Goal: Communication & Community: Answer question/provide support

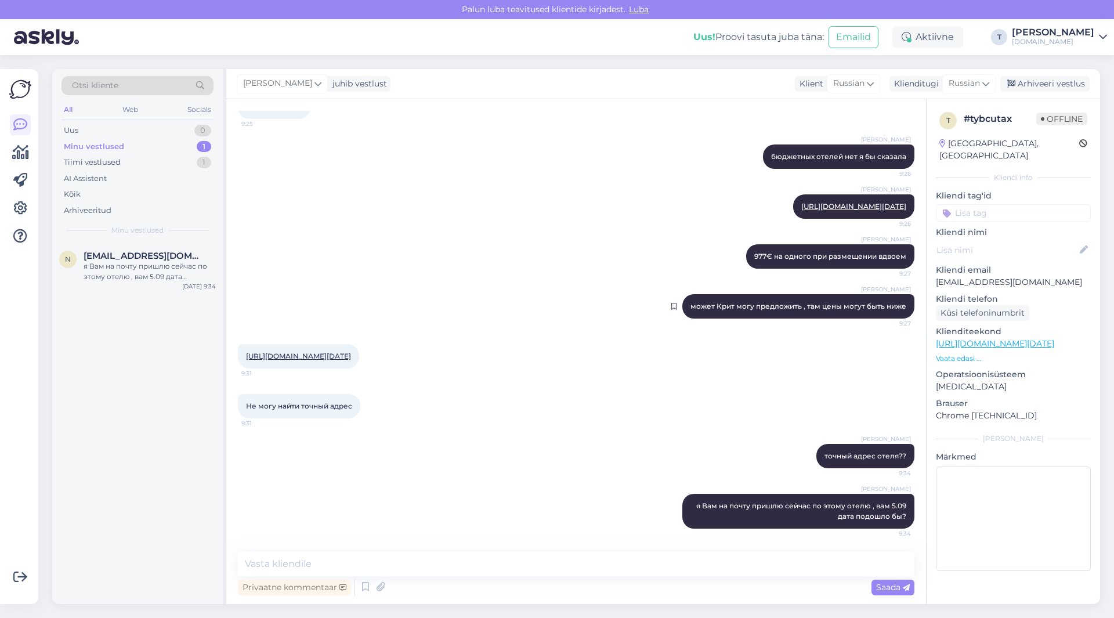
scroll to position [711, 0]
click at [313, 360] on link "[URL][DOMAIN_NAME][DATE]" at bounding box center [298, 356] width 105 height 9
click at [972, 276] on p "[EMAIL_ADDRESS][DOMAIN_NAME]" at bounding box center [1013, 282] width 155 height 12
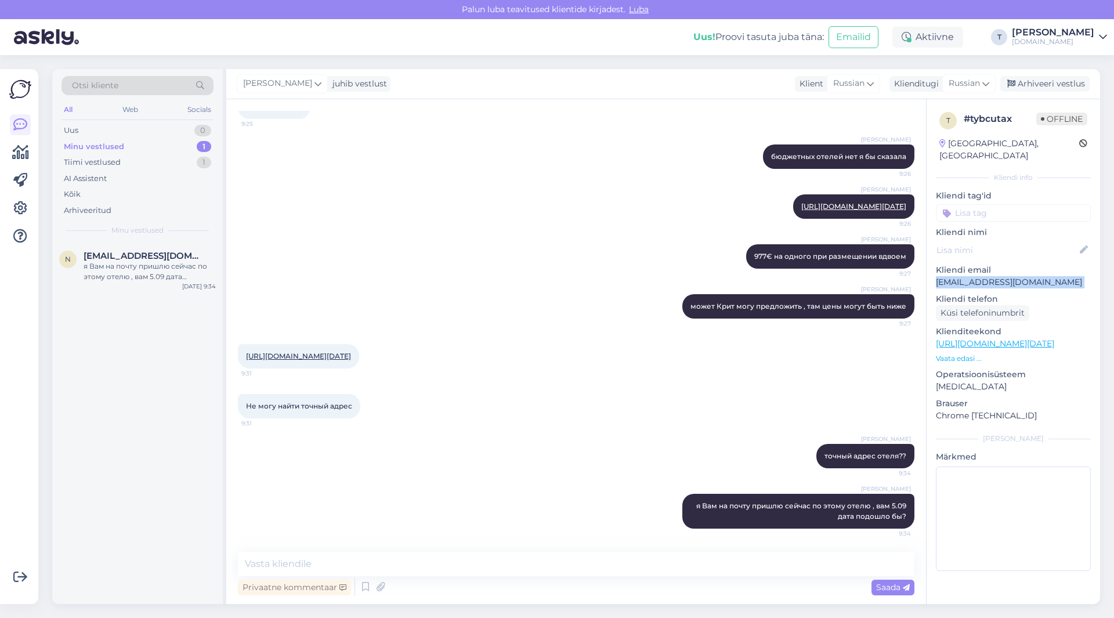
copy p "[EMAIL_ADDRESS][DOMAIN_NAME]"
click at [132, 271] on div "я Вам на почту пришлю сейчас по этому отелю , вам 5.09 дата подошло бы?" at bounding box center [150, 271] width 132 height 21
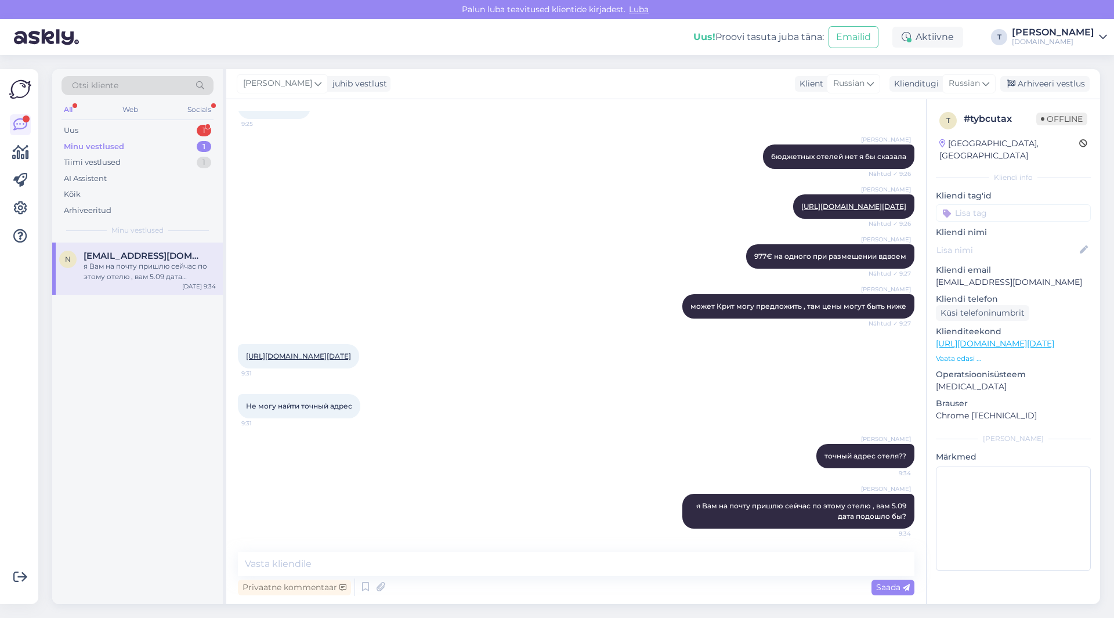
click at [167, 120] on div "Otsi kliente All Web Socials Uus 1 Minu vestlused 1 Tiimi vestlused 1 AI Assist…" at bounding box center [137, 155] width 171 height 173
click at [167, 127] on div "Uus 1" at bounding box center [138, 130] width 152 height 16
click at [371, 237] on div "[PERSON_NAME] 977€ на одного при размещении вдвоем Nähtud ✓ 9:27" at bounding box center [576, 257] width 677 height 50
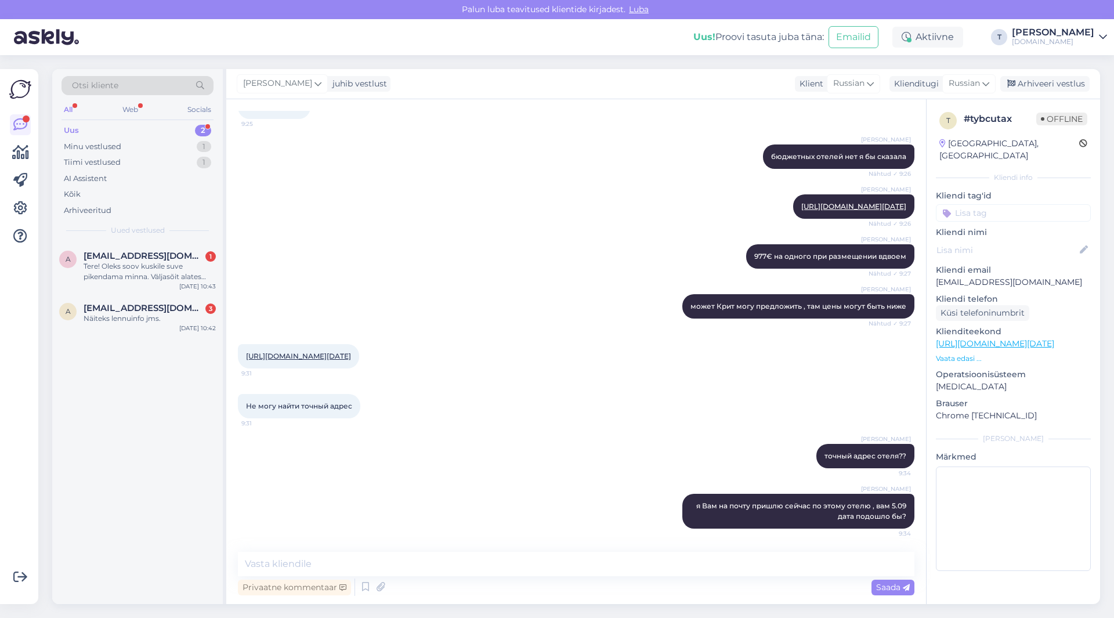
click at [483, 440] on div "[PERSON_NAME] точный адрес отеля?? 9:34" at bounding box center [576, 456] width 677 height 50
click at [158, 126] on div "Uus 2" at bounding box center [138, 130] width 152 height 16
click at [125, 147] on div "Minu vestlused 1" at bounding box center [138, 147] width 152 height 16
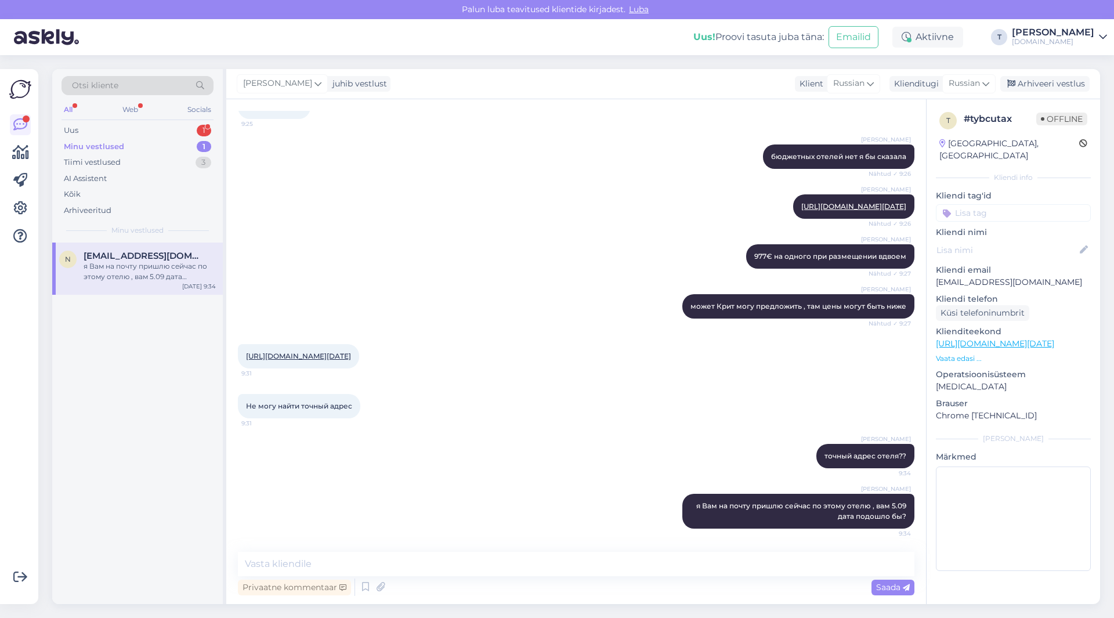
click at [139, 255] on span "[EMAIL_ADDRESS][DOMAIN_NAME]" at bounding box center [144, 256] width 121 height 10
click at [1034, 81] on div "Arhiveeri vestlus" at bounding box center [1044, 84] width 89 height 16
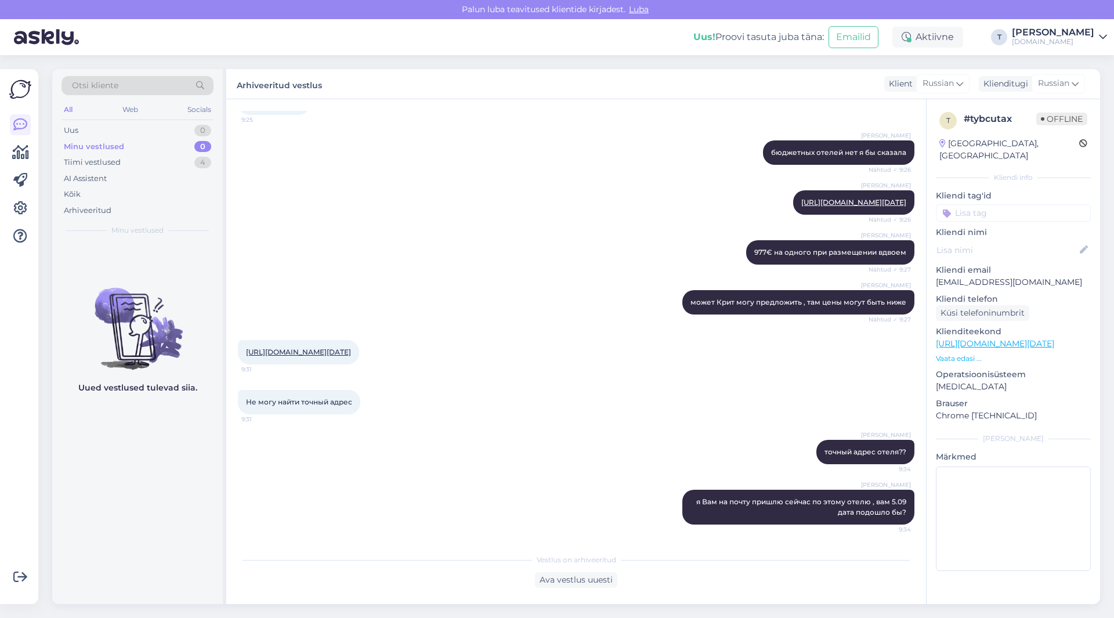
click at [113, 140] on div "Minu vestlused 0" at bounding box center [138, 147] width 152 height 16
click at [164, 148] on div "Minu vestlused 0" at bounding box center [138, 147] width 152 height 16
click at [162, 162] on div "Tiimi vestlused 5" at bounding box center [138, 162] width 152 height 16
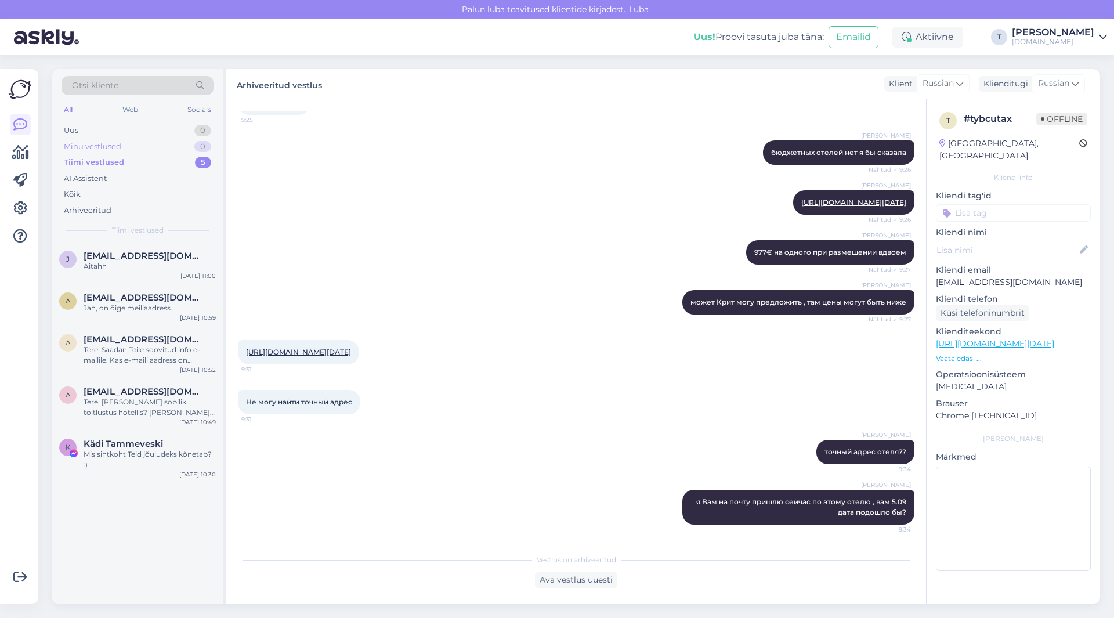
click at [161, 143] on div "Minu vestlused 0" at bounding box center [138, 147] width 152 height 16
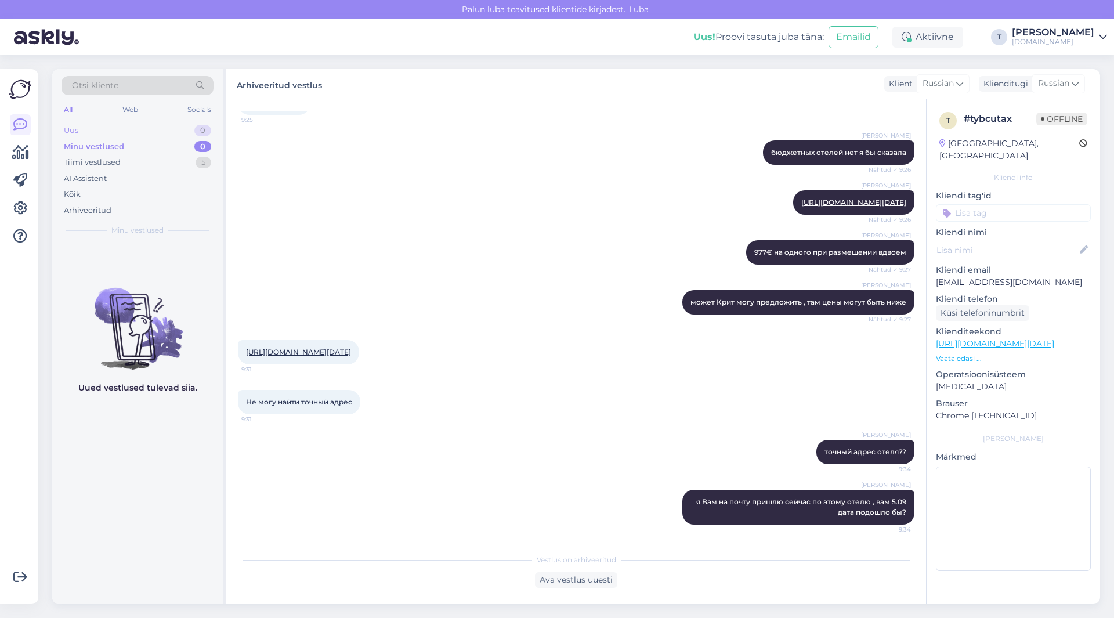
click at [161, 128] on div "Uus 0" at bounding box center [138, 130] width 152 height 16
click at [161, 143] on div "Minu vestlused 0" at bounding box center [138, 147] width 152 height 16
click at [161, 160] on div "Tiimi vestlused 5" at bounding box center [138, 162] width 152 height 16
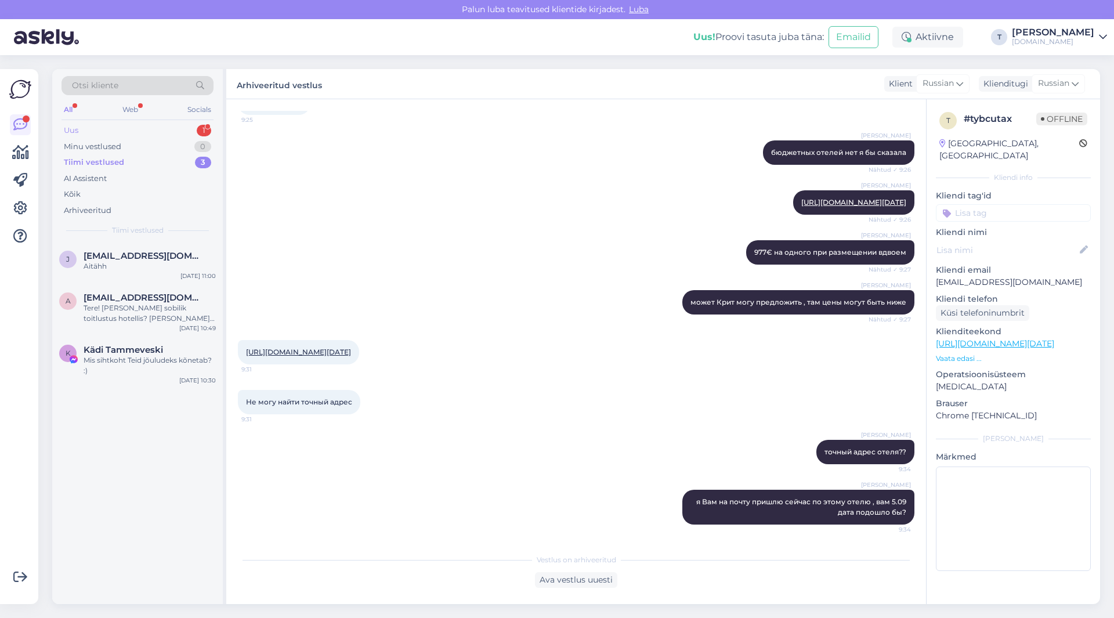
click at [128, 131] on div "Uus 1" at bounding box center [138, 130] width 152 height 16
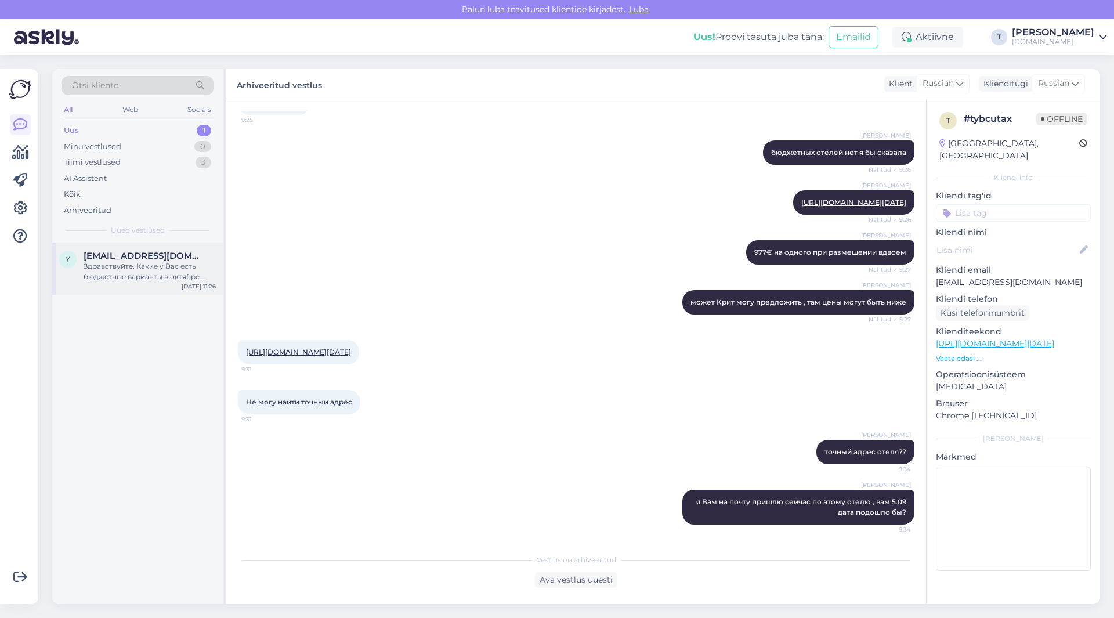
click at [130, 251] on span "[EMAIL_ADDRESS][DOMAIN_NAME]" at bounding box center [144, 256] width 121 height 10
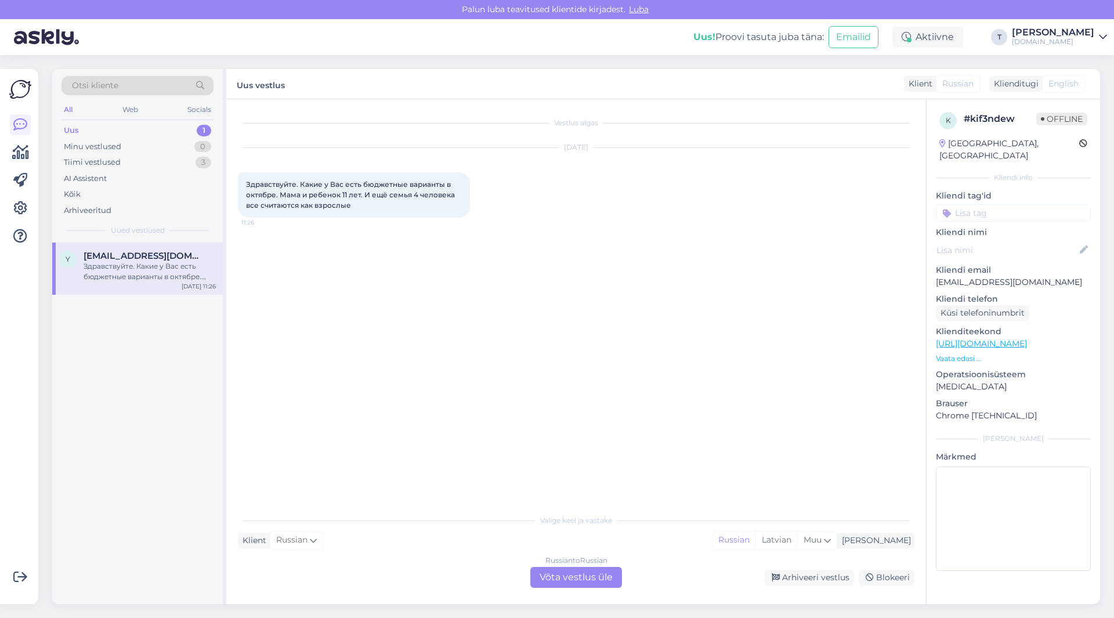
click at [578, 575] on div "Russian to Russian Võta vestlus üle" at bounding box center [576, 577] width 92 height 21
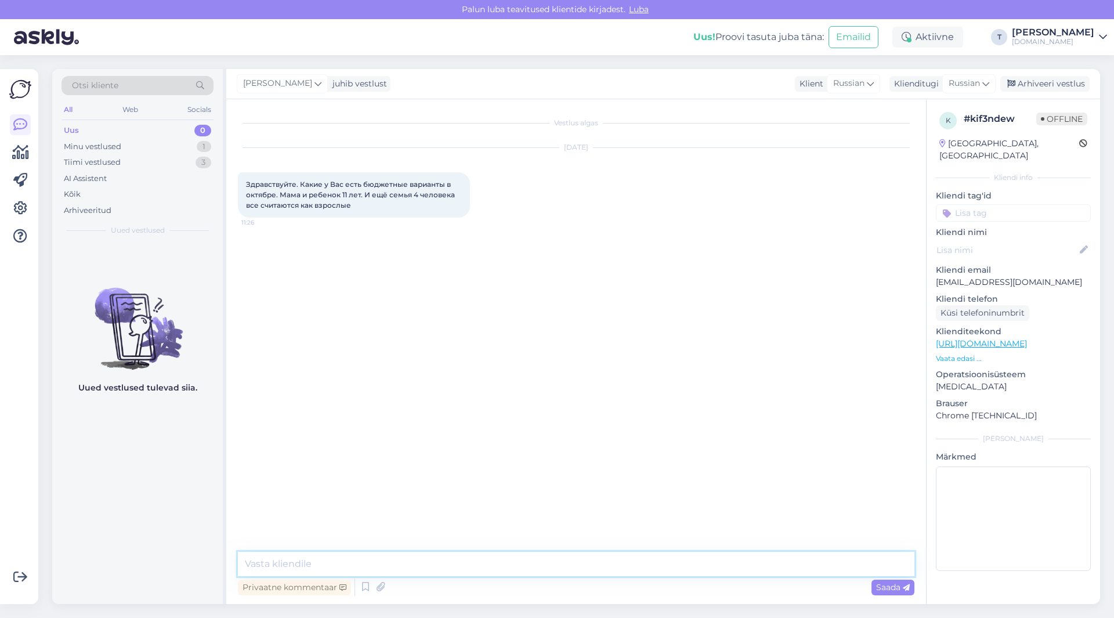
click at [457, 561] on textarea at bounding box center [576, 564] width 677 height 24
type textarea "R"
type textarea "L"
type textarea "Добрый день ! Какие направления интересуют?"
click at [462, 561] on textarea at bounding box center [576, 564] width 677 height 24
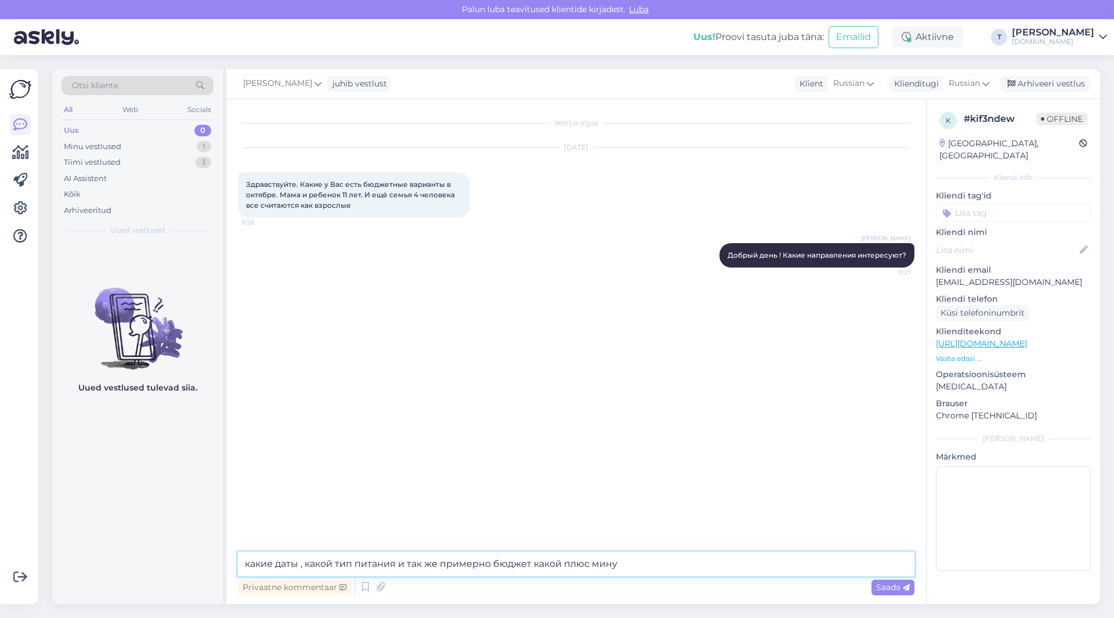
type textarea "какие даты , какой тип питания и так же примерно бюджет какой плюс минус"
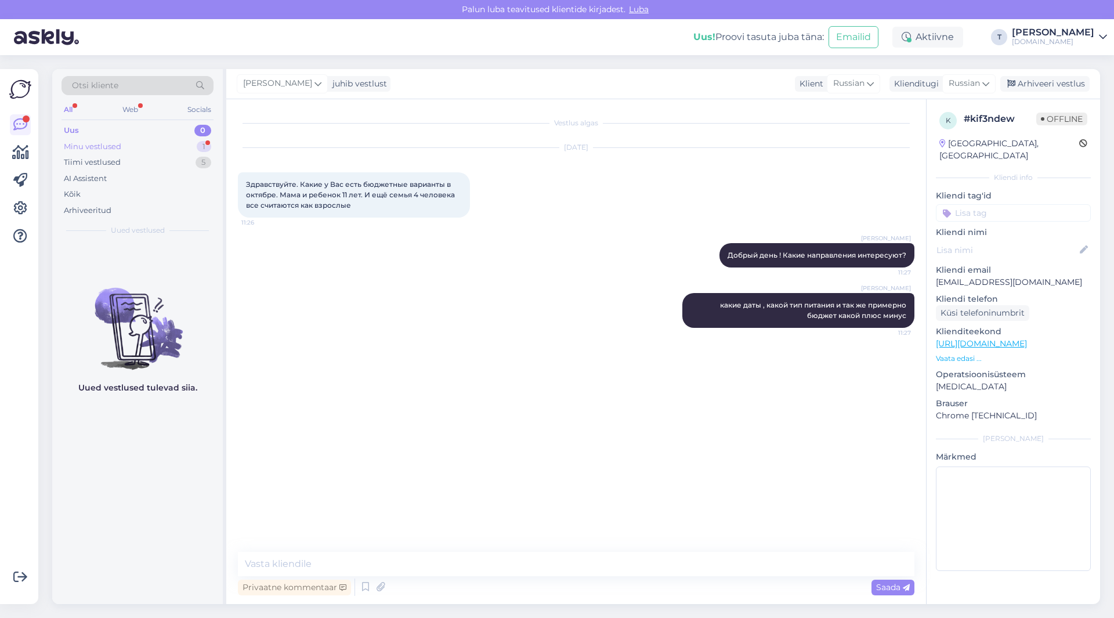
click at [157, 146] on div "Minu vestlused 1" at bounding box center [138, 147] width 152 height 16
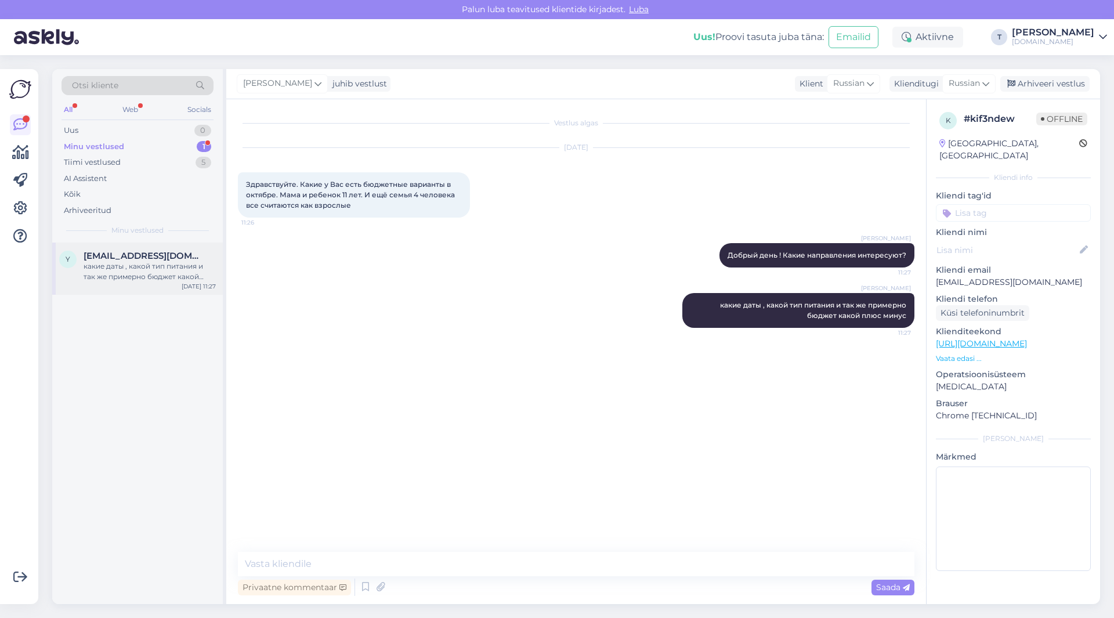
click at [143, 259] on span "[EMAIL_ADDRESS][DOMAIN_NAME]" at bounding box center [144, 256] width 121 height 10
click at [149, 139] on div "Minu vestlused 1" at bounding box center [138, 147] width 152 height 16
click at [143, 273] on div "какие даты , какой тип питания и так же примерно бюджет какой плюс минус" at bounding box center [150, 271] width 132 height 21
click at [971, 353] on p "Vaata edasi ..." at bounding box center [1013, 358] width 155 height 10
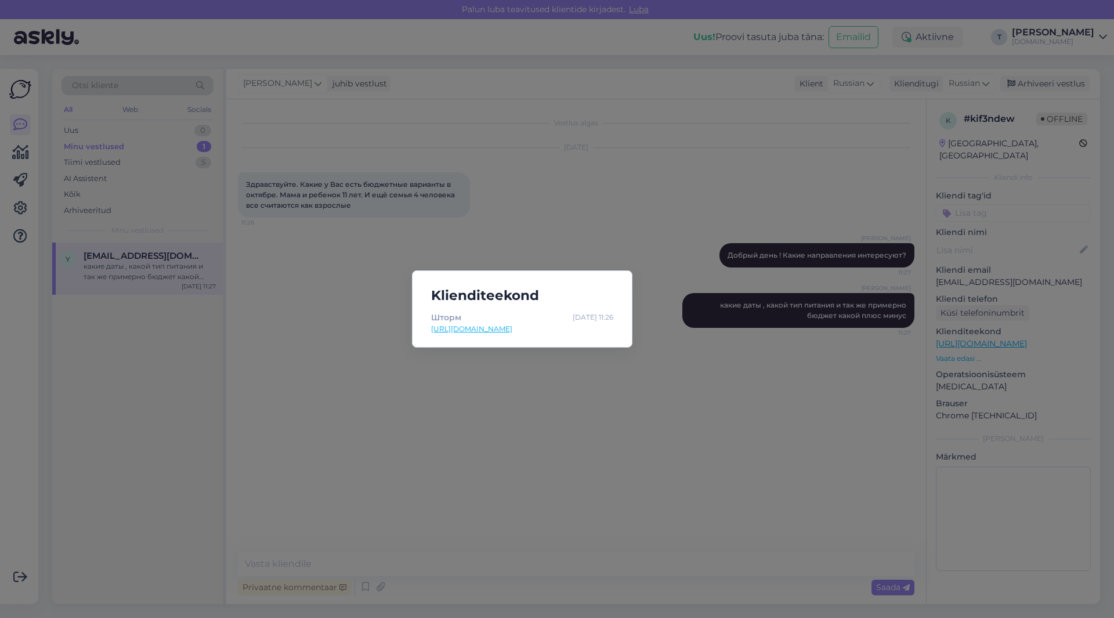
click at [459, 327] on link "[URL][DOMAIN_NAME]" at bounding box center [522, 329] width 182 height 10
click at [512, 210] on div "Klienditeekond Шторм [DATE] 11:26 [URL][DOMAIN_NAME]" at bounding box center [557, 309] width 1114 height 618
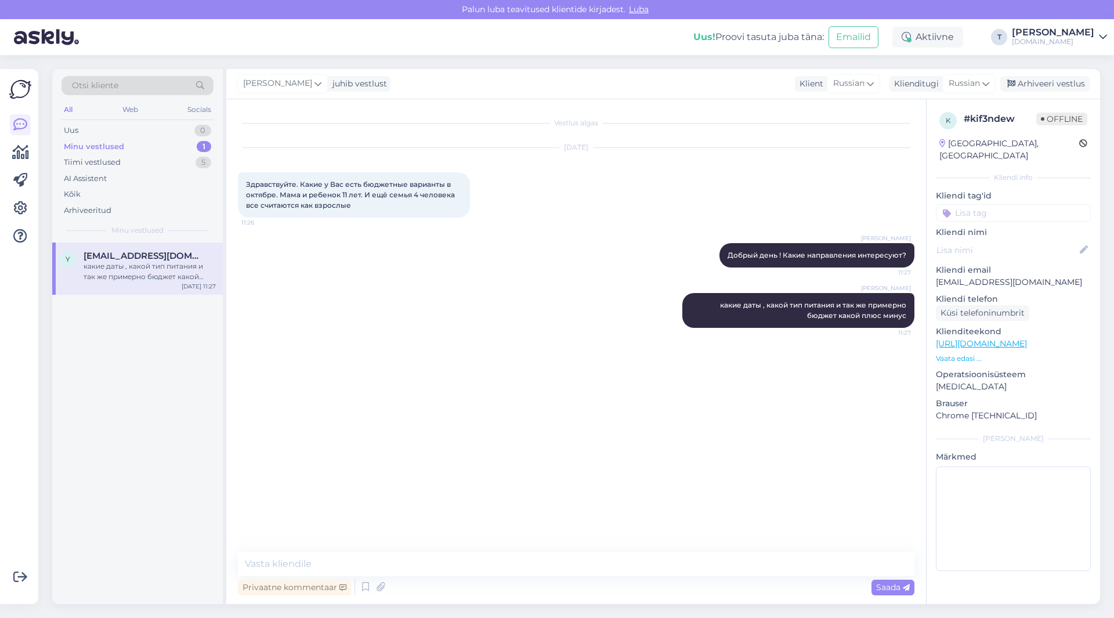
click at [990, 276] on p "[EMAIL_ADDRESS][DOMAIN_NAME]" at bounding box center [1013, 282] width 155 height 12
copy p "[EMAIL_ADDRESS][DOMAIN_NAME]"
drag, startPoint x: 359, startPoint y: 203, endPoint x: 243, endPoint y: 172, distance: 120.1
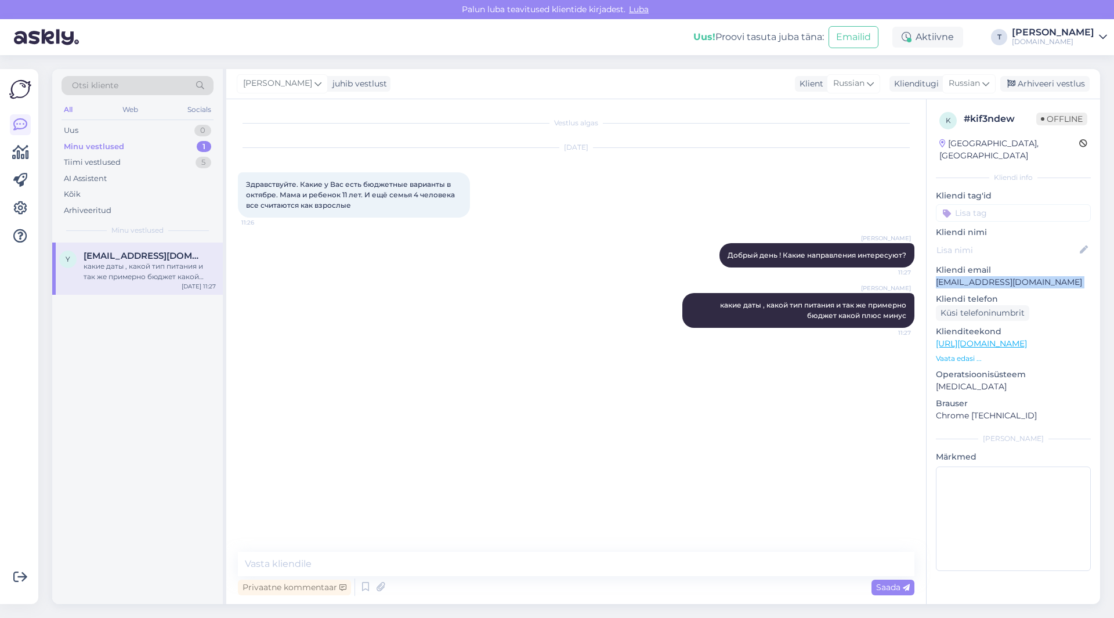
click at [243, 171] on div "[DATE] Здравствуйте. Какие у Вас есть бюджетные варианты в октябре. Мама и ребе…" at bounding box center [576, 182] width 677 height 95
copy span "Здравствуйте. Какие у Вас есть бюджетные варианты в октябре. Мама и ребенок 11 …"
click at [85, 144] on div "Minu vestlused" at bounding box center [94, 147] width 60 height 12
click at [167, 141] on div "Uus 0 Minu vestlused 1 Tiimi vestlused 6 AI Assistent Kõik Arhiveeritud" at bounding box center [138, 170] width 152 height 96
click at [167, 146] on div "Minu vestlused 1" at bounding box center [138, 147] width 152 height 16
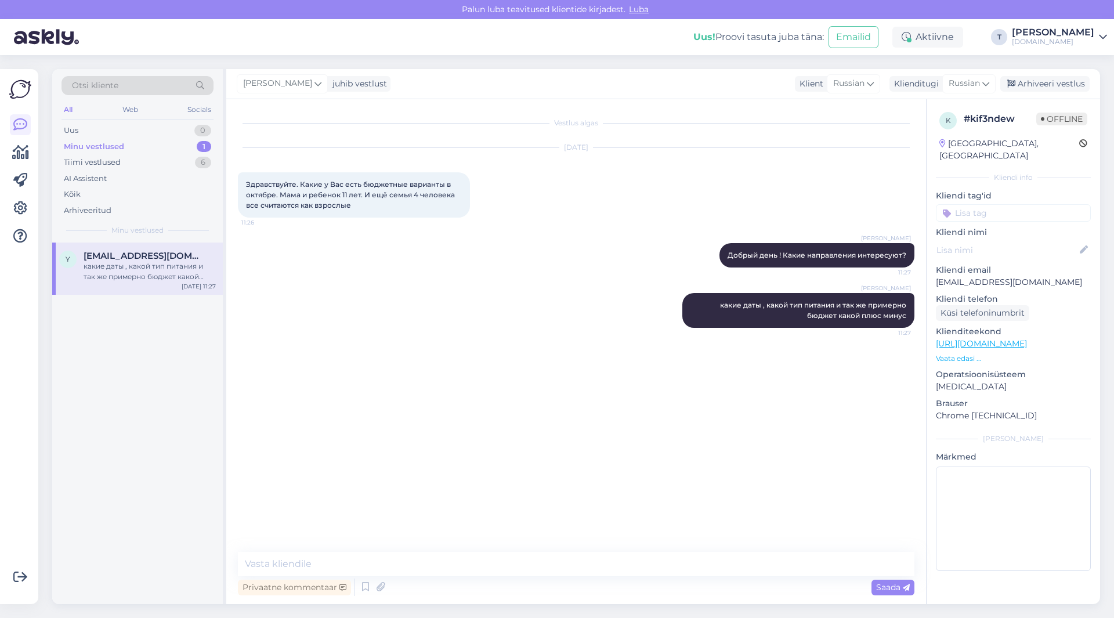
click at [1032, 75] on div "[PERSON_NAME] vestlust Klient Russian Klienditugi Russian Arabic Belarusian Bul…" at bounding box center [663, 84] width 874 height 30
click at [1015, 86] on icon at bounding box center [1011, 84] width 8 height 8
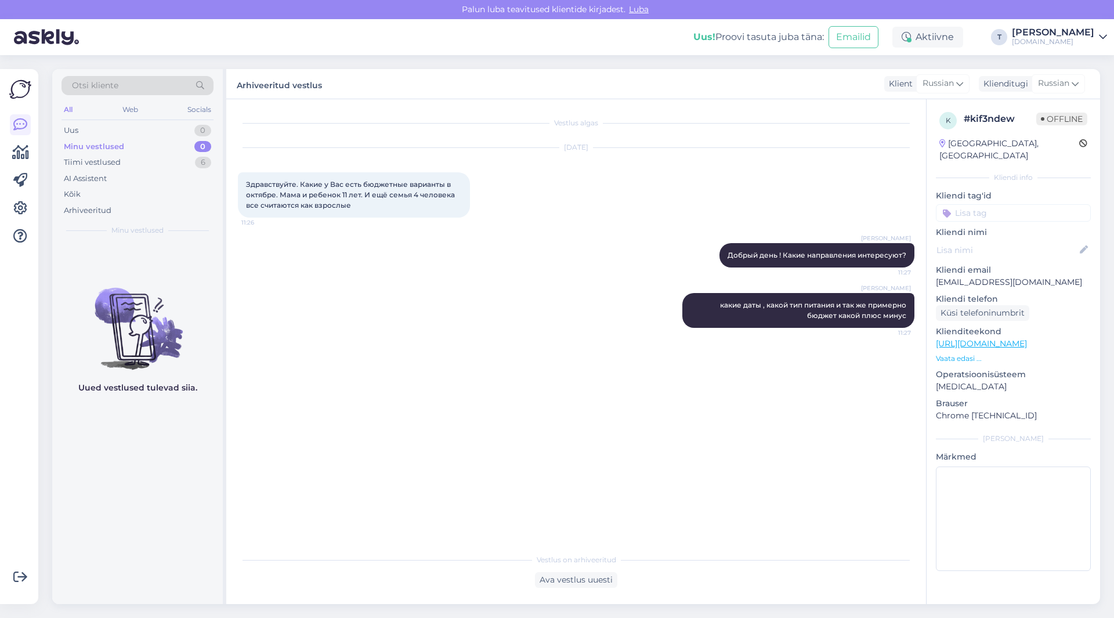
click at [160, 145] on div "Minu vestlused 0" at bounding box center [138, 147] width 152 height 16
click at [114, 128] on div "Uus 1" at bounding box center [138, 130] width 152 height 16
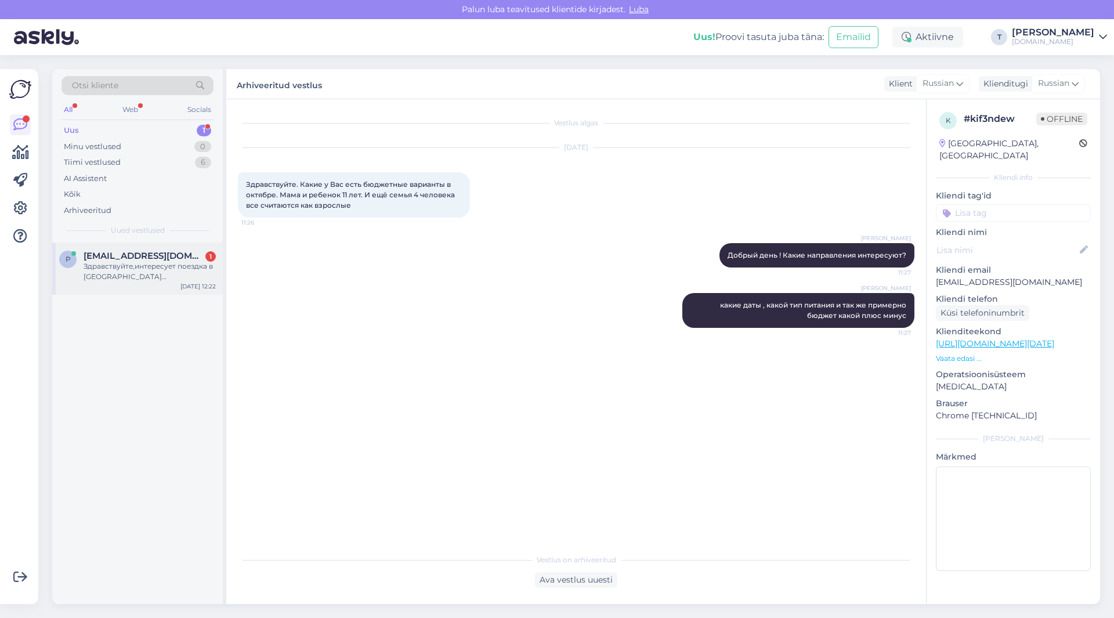
click at [115, 274] on div "Здравствуйте,интересует поездка в [GEOGRAPHIC_DATA][PERSON_NAME],как узнать цен…" at bounding box center [150, 271] width 132 height 21
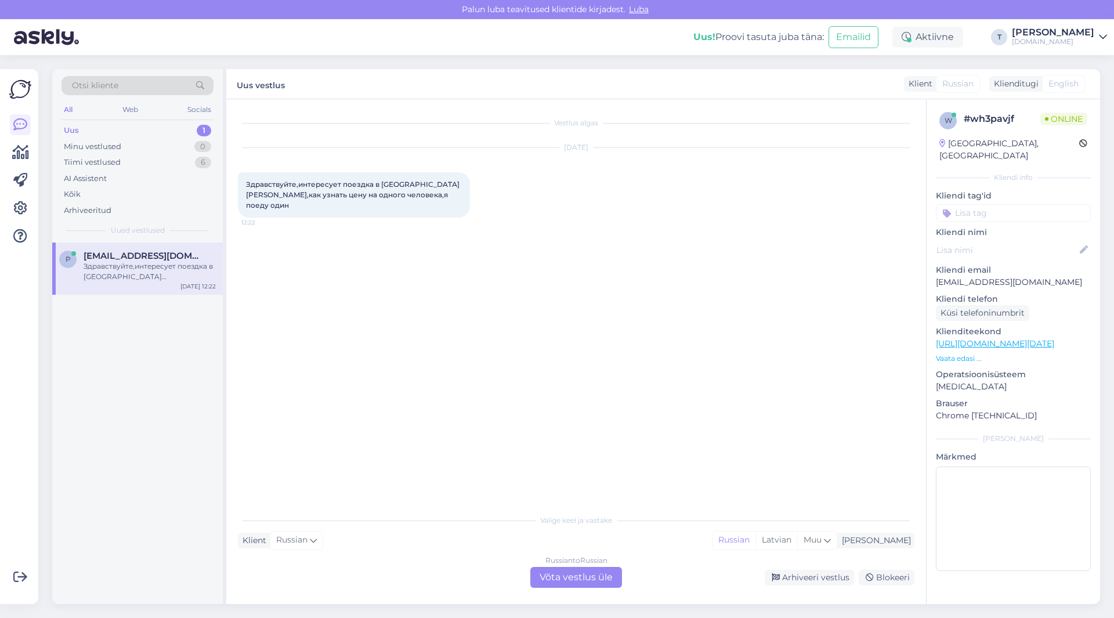
click at [576, 580] on div "Russian to Russian Võta vestlus üle" at bounding box center [576, 577] width 92 height 21
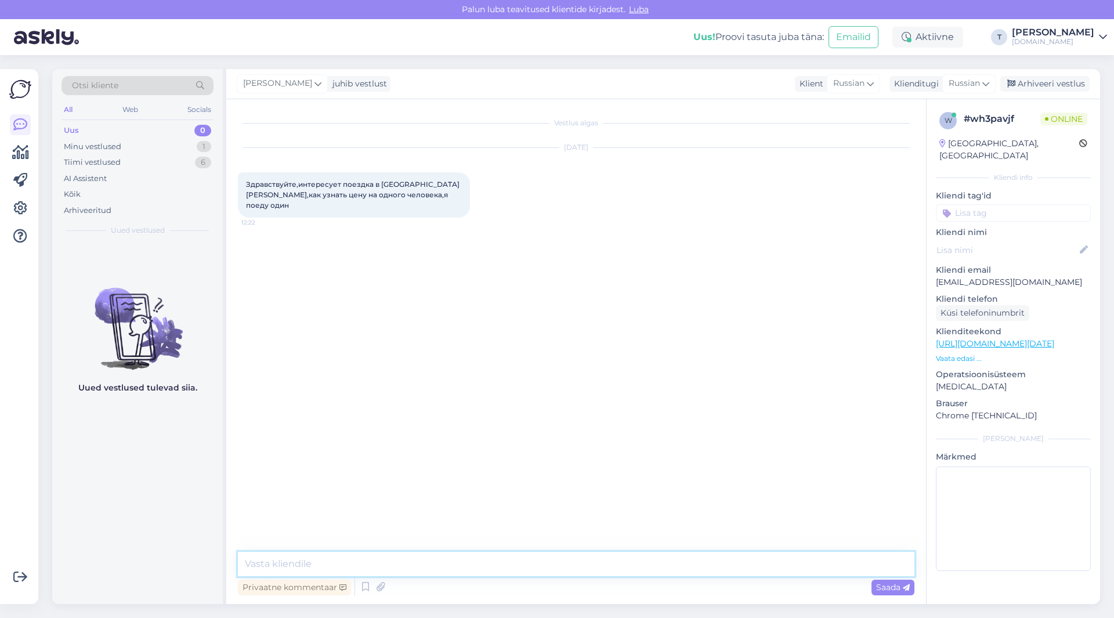
click at [365, 565] on textarea at bounding box center [576, 564] width 677 height 24
type textarea "[PERSON_NAME]"
type textarea "добрый день , только по запросу, можете прислать дату и название отеля"
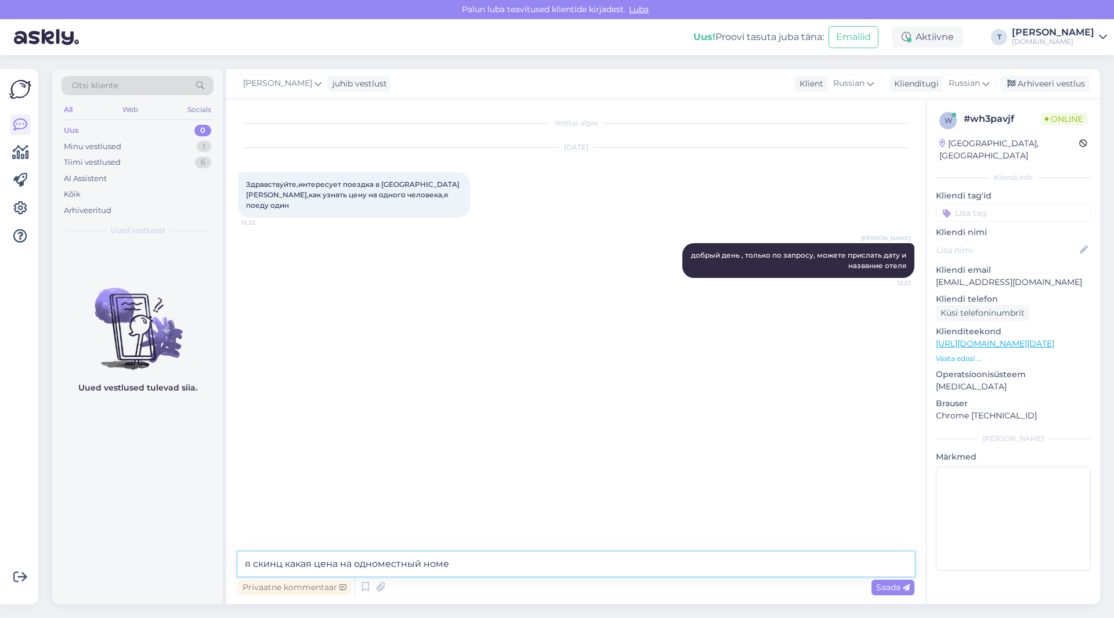
type textarea "я скинц какая цена на одноместный номер"
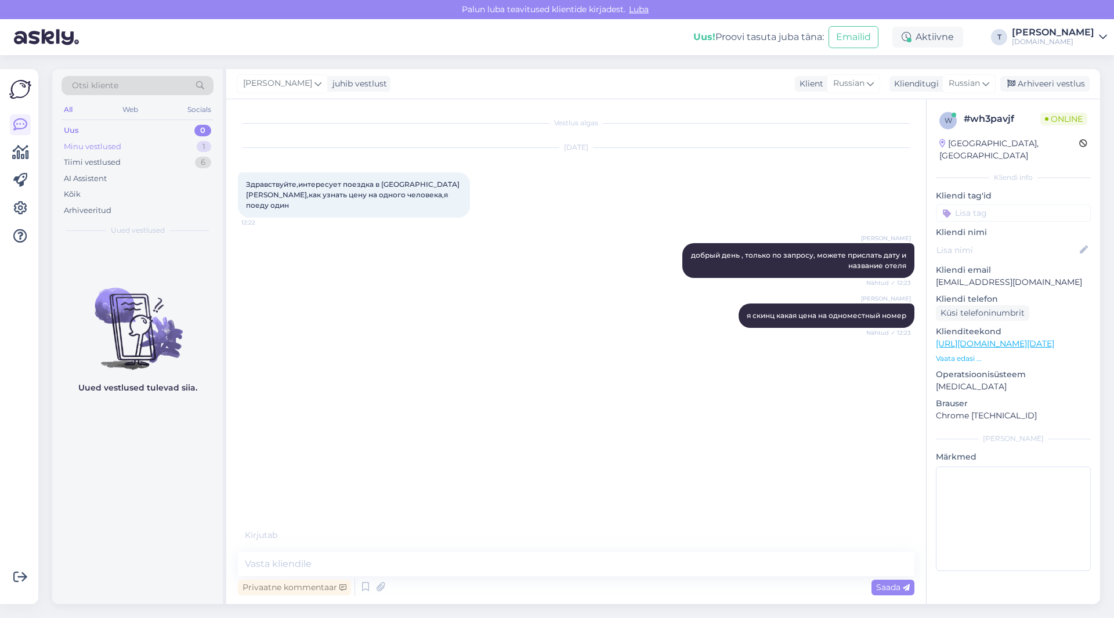
click at [156, 138] on div "Uus 0 Minu vestlused 1 Tiimi vestlused 6 AI Assistent Kõik Arhiveeritud" at bounding box center [138, 170] width 152 height 96
click at [157, 144] on div "Minu vestlused 1" at bounding box center [138, 147] width 152 height 16
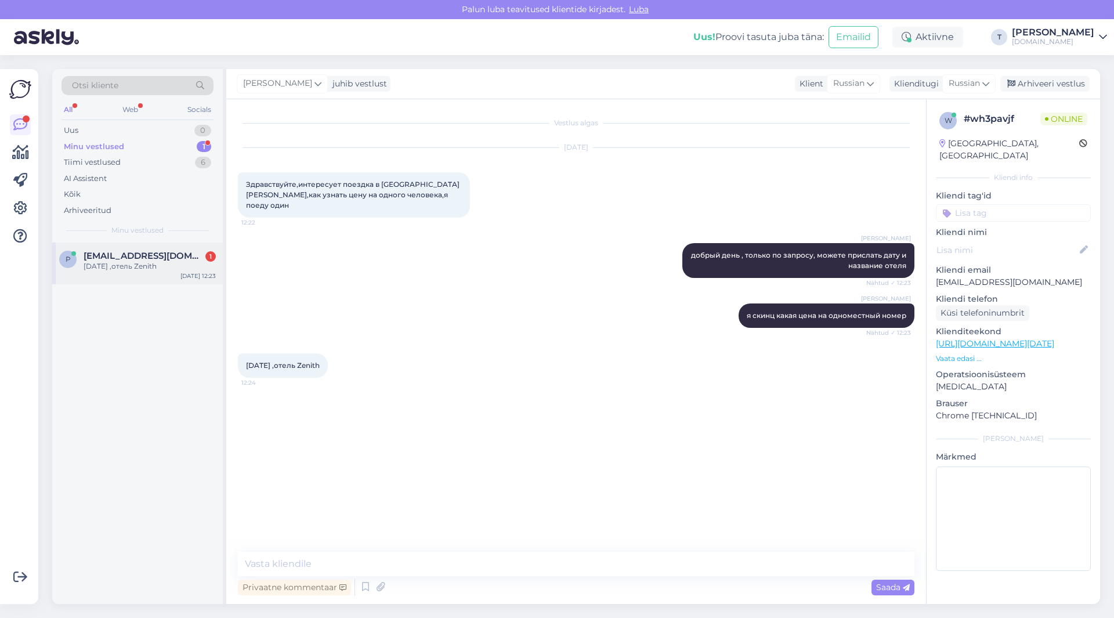
click at [185, 274] on div "p [EMAIL_ADDRESS][DOMAIN_NAME] 1 [DATE] ,отель Zenith [DATE] 12:23" at bounding box center [137, 264] width 171 height 42
drag, startPoint x: 312, startPoint y: 354, endPoint x: 325, endPoint y: 355, distance: 13.4
click at [328, 358] on div "[DATE] ,отель Zenith 12:24" at bounding box center [283, 365] width 90 height 24
copy span "Zenith"
drag, startPoint x: 323, startPoint y: 572, endPoint x: 323, endPoint y: 565, distance: 6.4
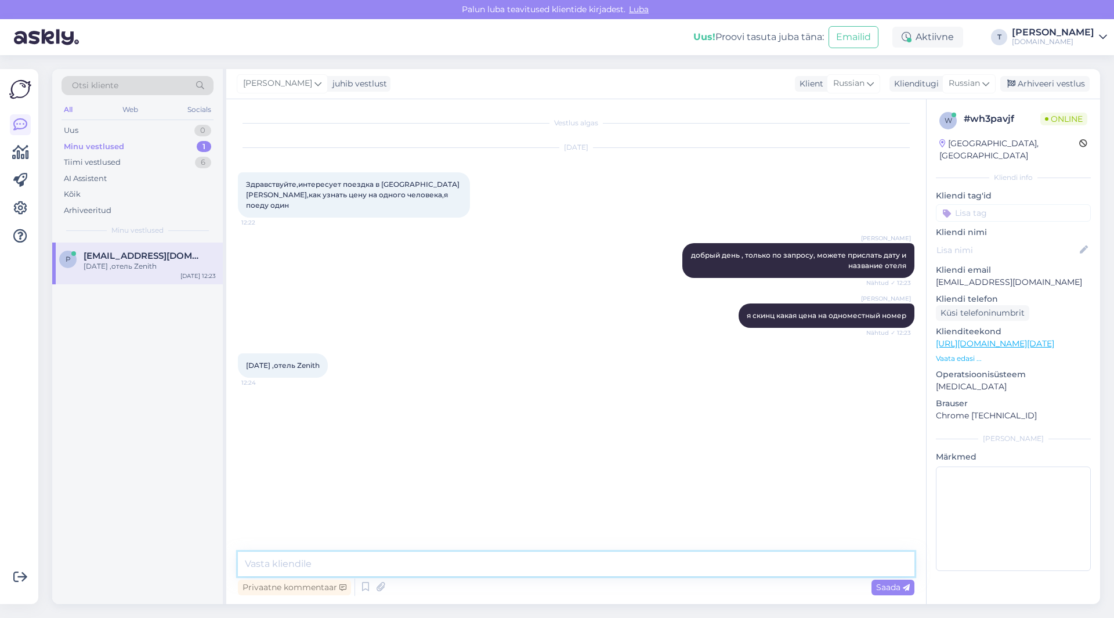
click at [323, 570] on textarea at bounding box center [576, 564] width 677 height 24
click at [244, 564] on textarea "1033€" at bounding box center [576, 564] width 677 height 24
paste textarea "Park View"
click at [338, 562] on textarea "Park View 1033€" at bounding box center [576, 564] width 677 height 24
paste textarea "Sea View"
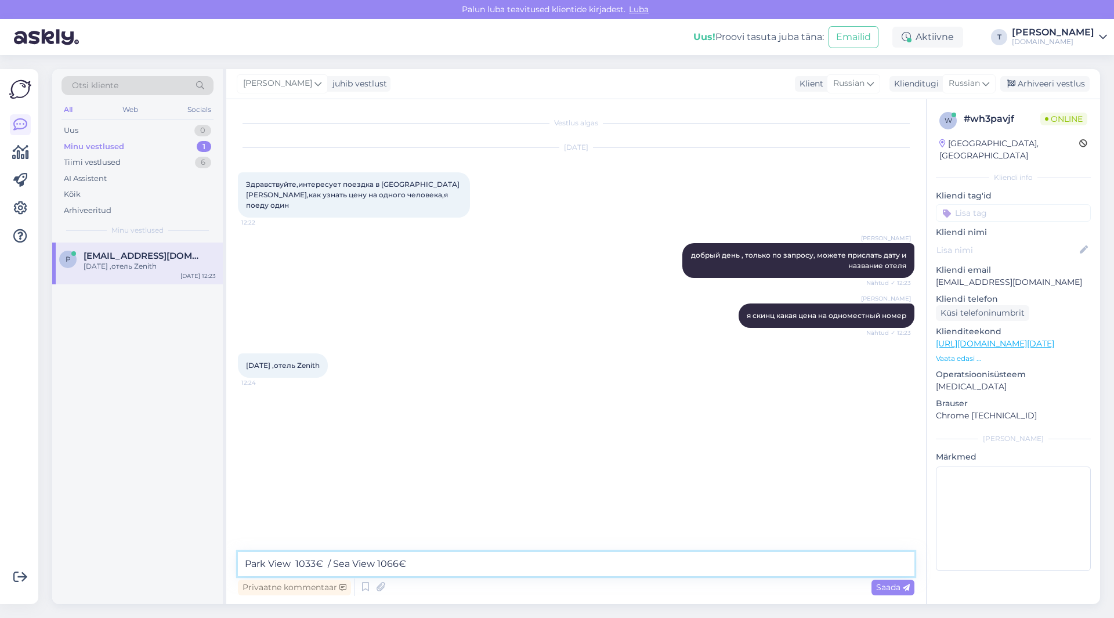
drag, startPoint x: 382, startPoint y: 561, endPoint x: 392, endPoint y: 563, distance: 10.3
click at [392, 563] on textarea "Park View 1033€ / Sea View 1066€" at bounding box center [576, 564] width 677 height 24
type textarea "Park View 1033€ / Sea View 1106€"
click at [888, 584] on span "Saada" at bounding box center [893, 587] width 34 height 10
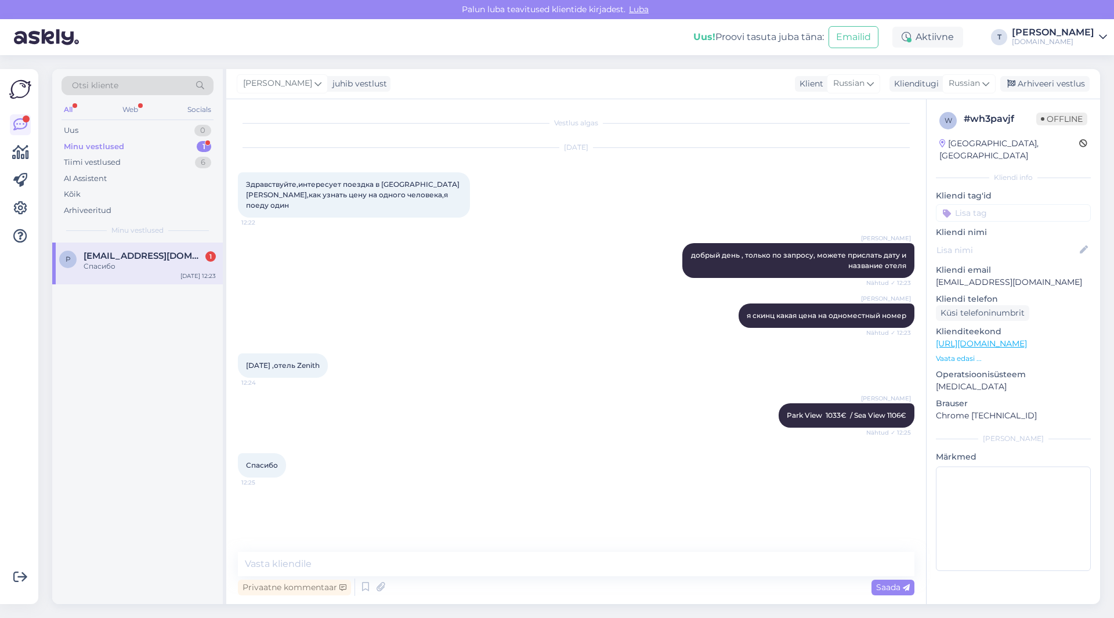
click at [396, 234] on div "[PERSON_NAME] день , только по запросу, можете прислать дату и название отеля N…" at bounding box center [576, 260] width 677 height 60
click at [124, 267] on div "Спасибо" at bounding box center [150, 266] width 132 height 10
click at [1036, 77] on div "Arhiveeri vestlus" at bounding box center [1044, 84] width 89 height 16
